Goal: Information Seeking & Learning: Learn about a topic

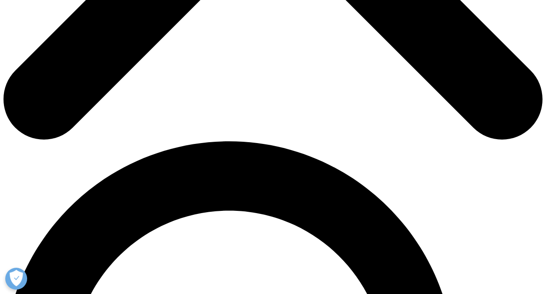
scroll to position [339, 517]
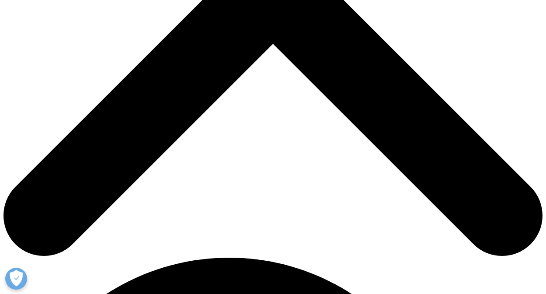
scroll to position [127, 0]
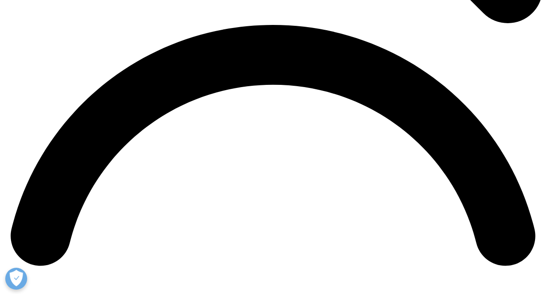
scroll to position [1069, 0]
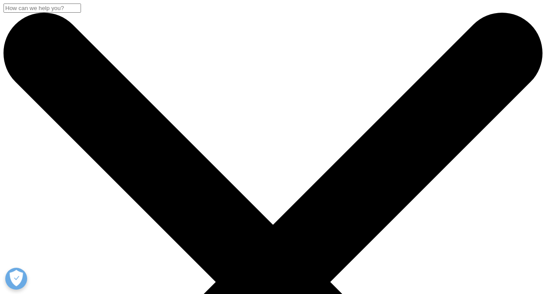
scroll to position [0, 0]
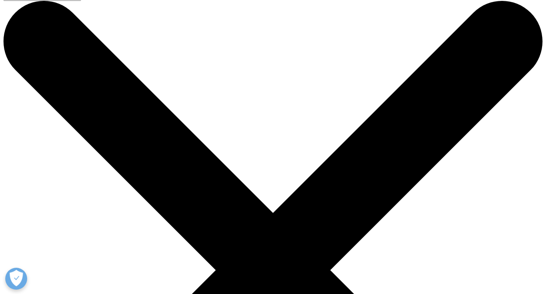
scroll to position [19, 0]
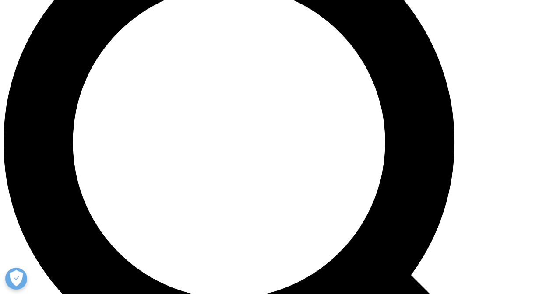
scroll to position [641, 0]
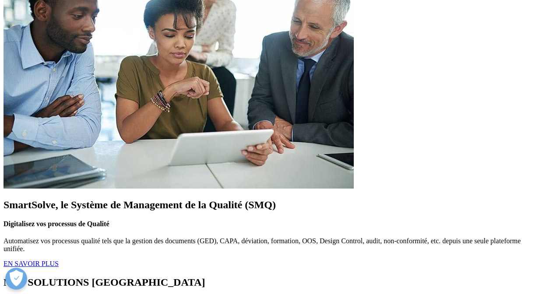
scroll to position [1380, 0]
